Goal: Task Accomplishment & Management: Manage account settings

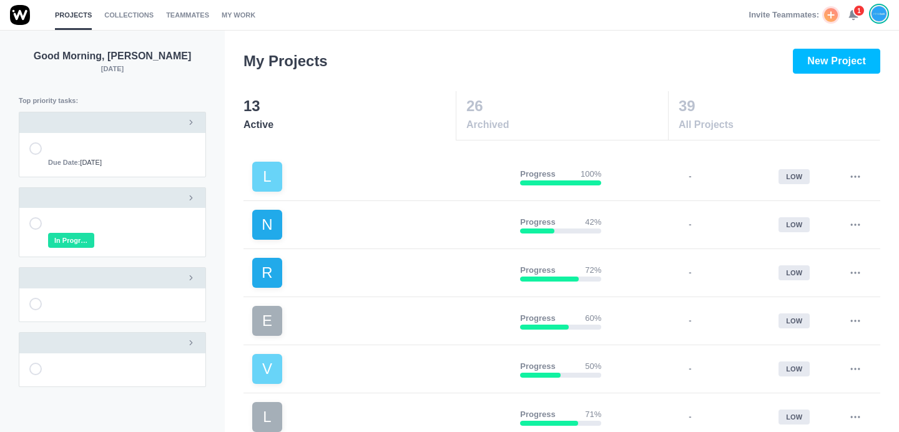
click at [856, 9] on span "1" at bounding box center [859, 10] width 12 height 12
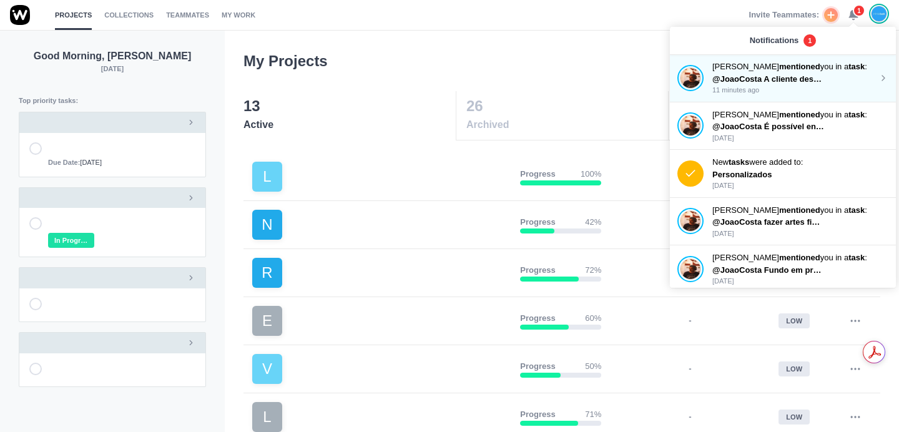
click at [822, 72] on p "[PERSON_NAME] mentioned you in a task :" at bounding box center [795, 67] width 166 height 12
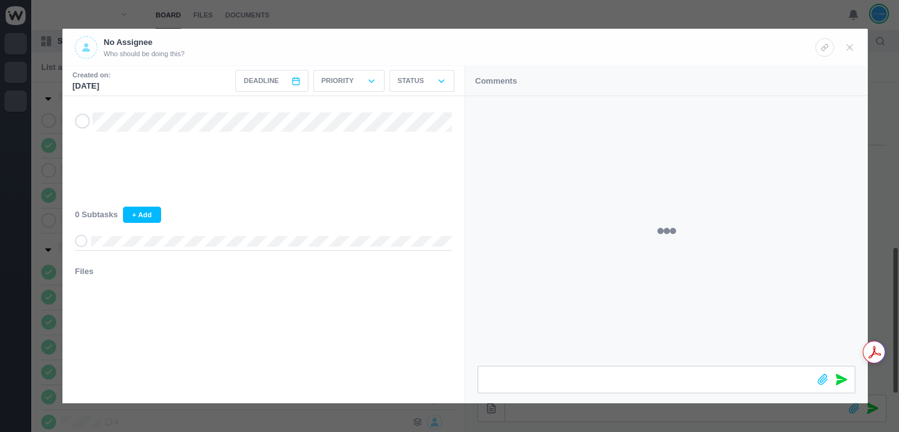
scroll to position [348, 0]
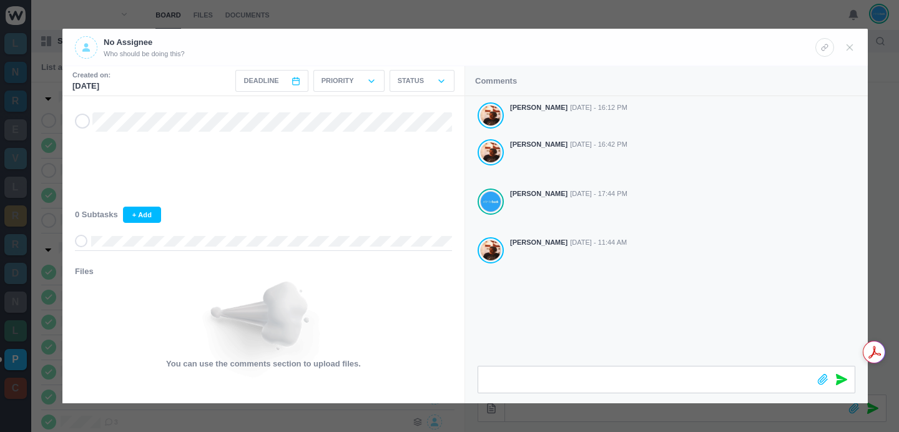
click at [620, 330] on div "[PERSON_NAME] [DATE] - 16:12 PM [PERSON_NAME] [DATE] - 16:42 PM [PERSON_NAME] […" at bounding box center [666, 231] width 403 height 270
click at [688, 338] on div "[PERSON_NAME] [DATE] - 16:12 PM [PERSON_NAME] [DATE] - 16:42 PM [PERSON_NAME] […" at bounding box center [666, 231] width 403 height 270
click at [669, 331] on div "[PERSON_NAME] [DATE] - 16:12 PM [PERSON_NAME] [DATE] - 16:42 PM [PERSON_NAME] […" at bounding box center [666, 231] width 403 height 270
click at [625, 349] on div "[PERSON_NAME] [DATE] - 16:12 PM [PERSON_NAME] [DATE] - 16:42 PM [PERSON_NAME] […" at bounding box center [666, 231] width 403 height 270
click at [451, 373] on section "Created on: [DATE] Deadline < [DATE] > Sun Mon Tue Wed Thu Fri Sat 1 2 3 4 5 6 …" at bounding box center [464, 234] width 805 height 337
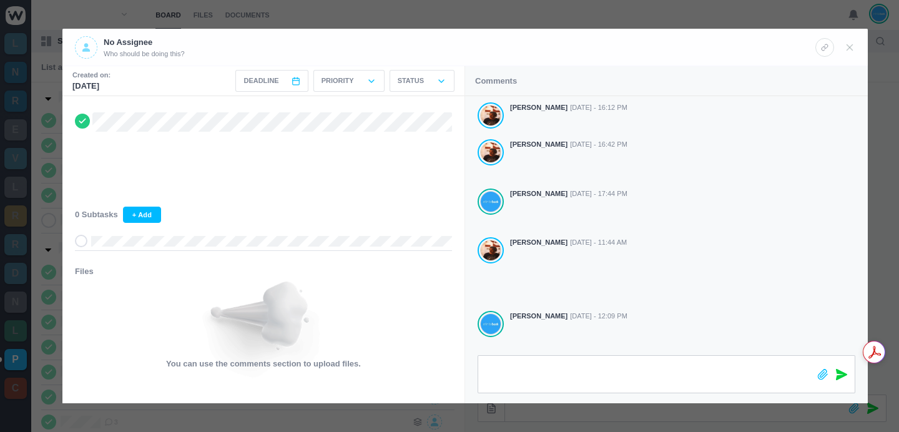
click at [838, 371] on icon at bounding box center [841, 374] width 11 height 11
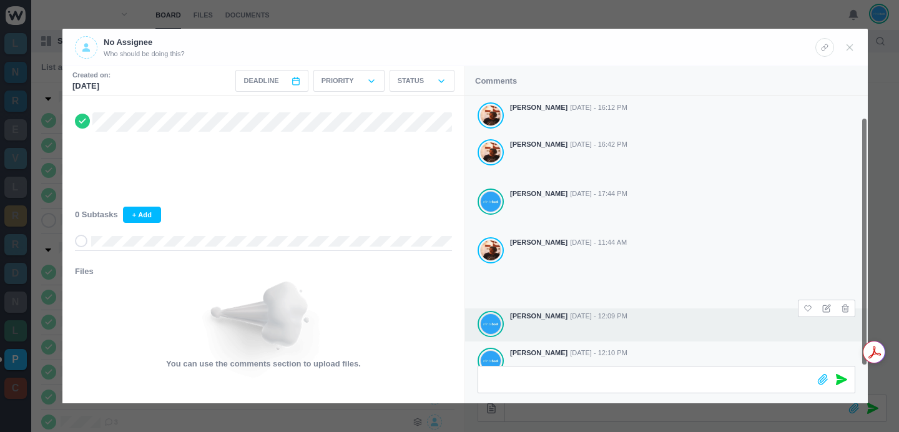
scroll to position [22, 0]
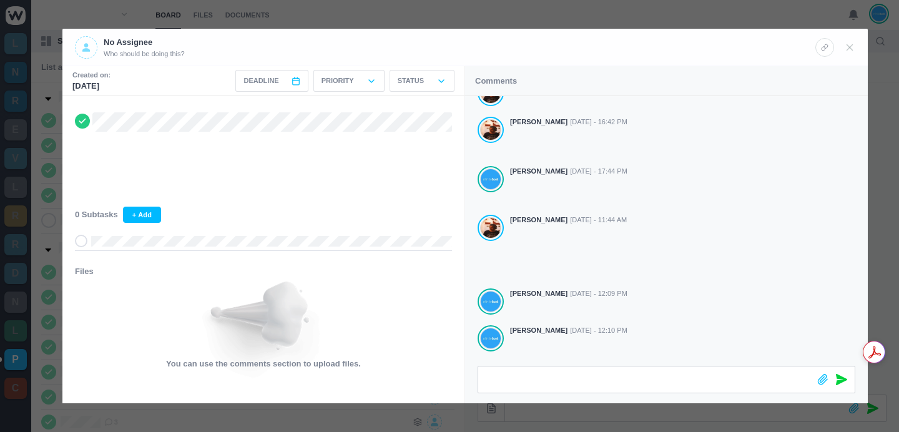
click at [505, 18] on div at bounding box center [449, 216] width 899 height 432
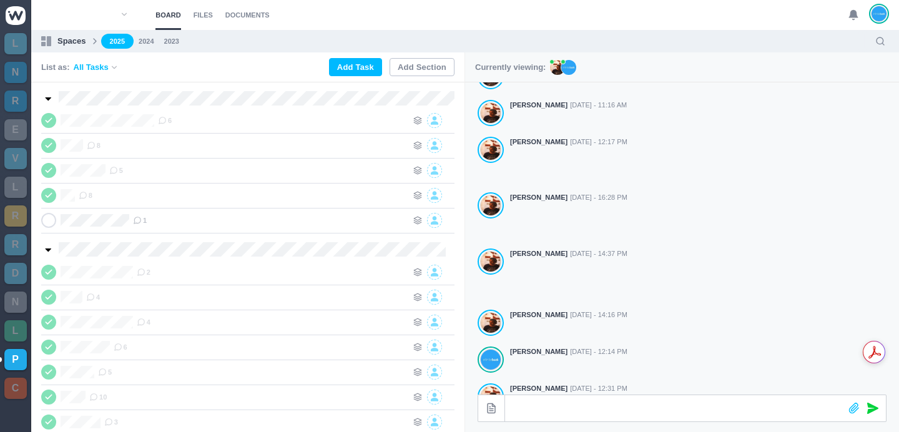
scroll to position [7, 0]
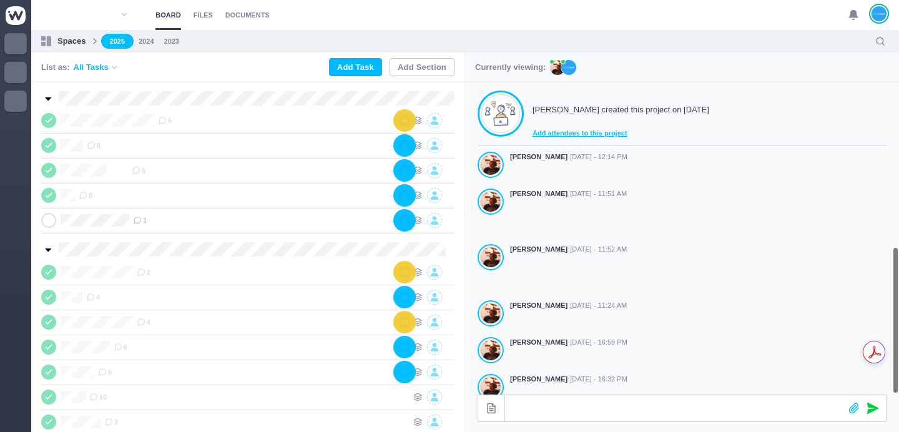
scroll to position [348, 0]
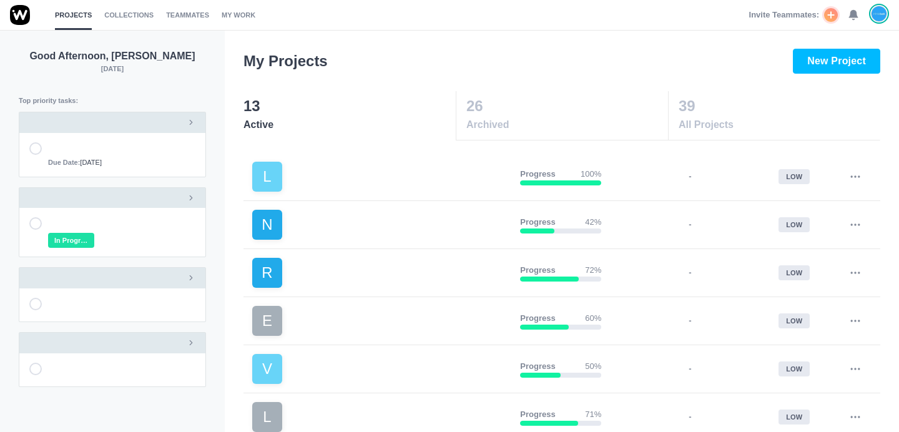
click at [848, 16] on icon at bounding box center [853, 14] width 11 height 11
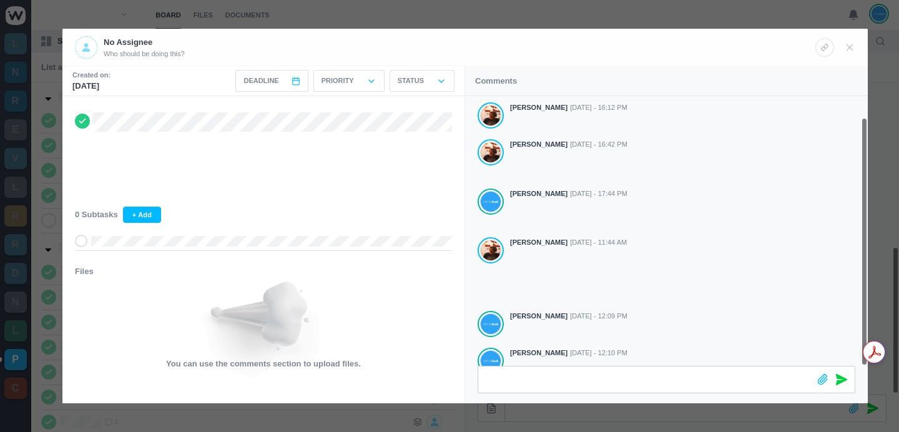
scroll to position [22, 0]
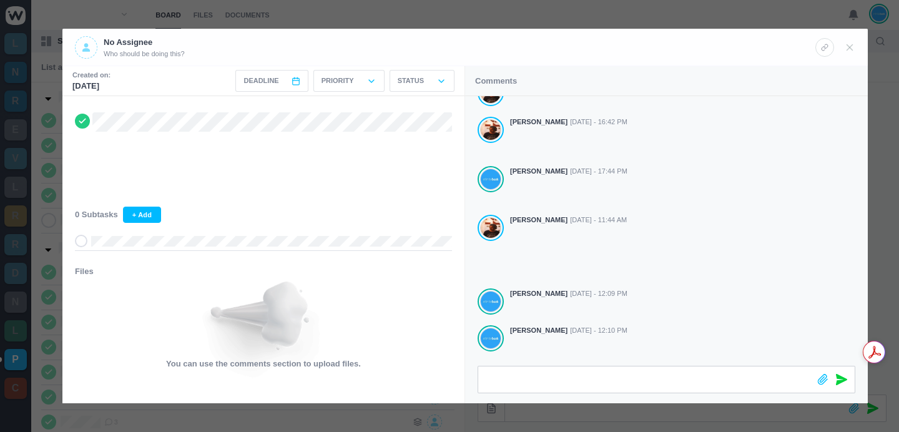
click at [446, 14] on div at bounding box center [449, 216] width 899 height 432
